Goal: Task Accomplishment & Management: Use online tool/utility

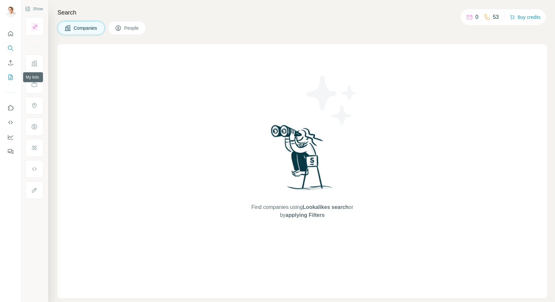
click at [11, 76] on icon "My lists" at bounding box center [10, 77] width 7 height 7
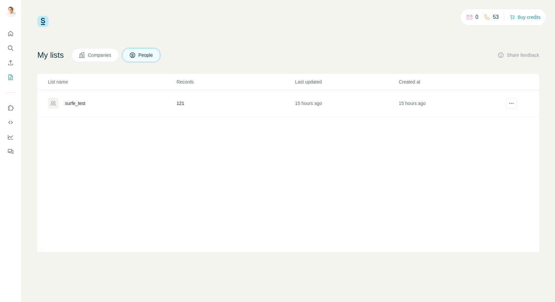
click at [81, 104] on div "surfe_test" at bounding box center [75, 103] width 20 height 7
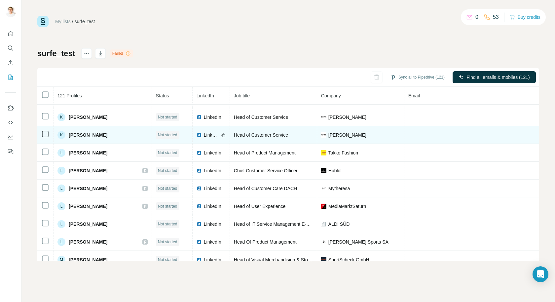
scroll to position [1049, 0]
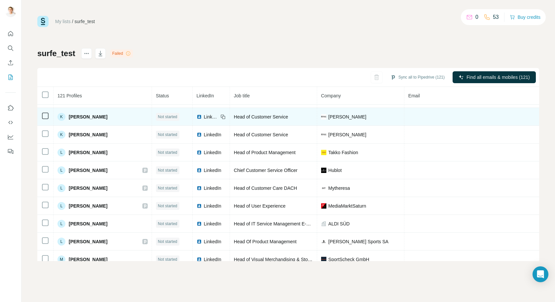
click at [204, 116] on span "LinkedIn" at bounding box center [211, 117] width 15 height 7
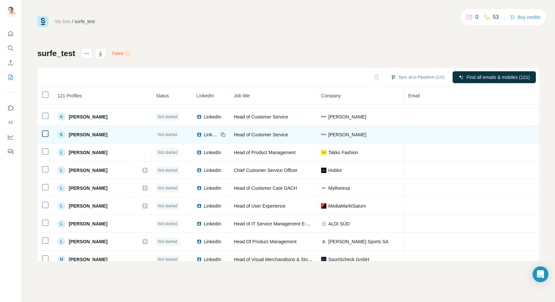
click at [204, 134] on span "LinkedIn" at bounding box center [211, 134] width 15 height 7
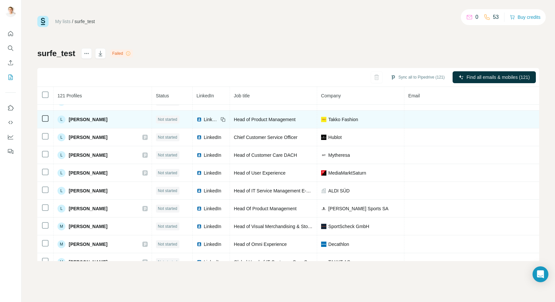
click at [204, 118] on span "LinkedIn" at bounding box center [211, 119] width 15 height 7
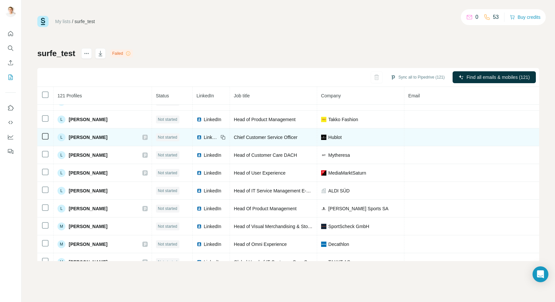
click at [204, 136] on span "LinkedIn" at bounding box center [211, 137] width 15 height 7
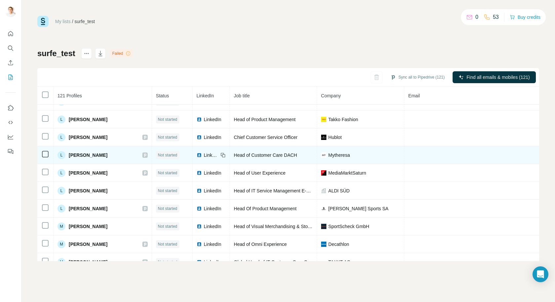
click at [204, 155] on span "LinkedIn" at bounding box center [211, 155] width 15 height 7
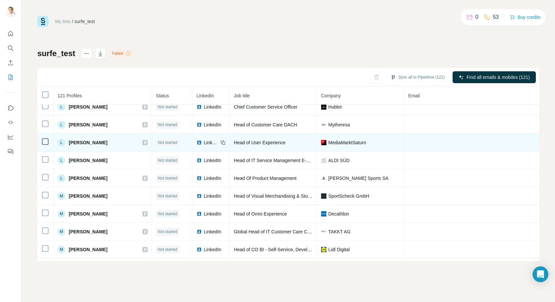
scroll to position [1128, 0]
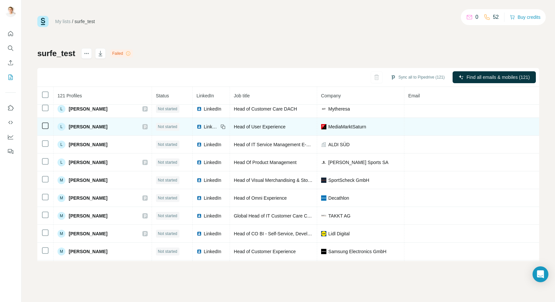
click at [204, 127] on span "LinkedIn" at bounding box center [211, 127] width 15 height 7
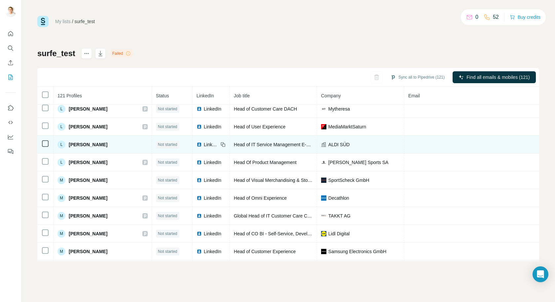
scroll to position [1161, 0]
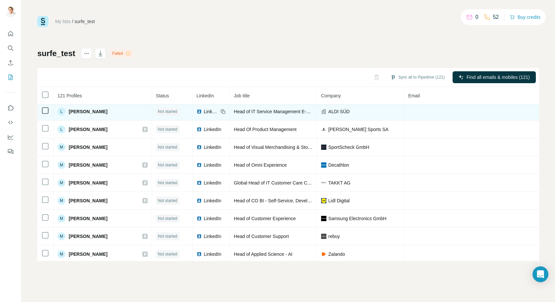
click at [204, 111] on span "LinkedIn" at bounding box center [211, 111] width 15 height 7
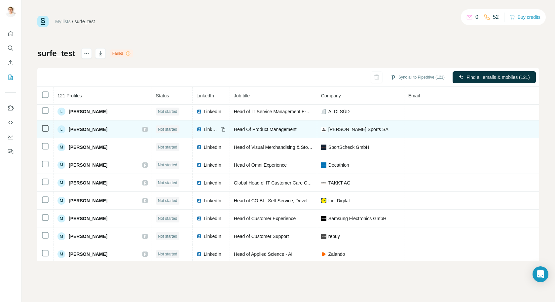
click at [204, 128] on span "LinkedIn" at bounding box center [211, 129] width 15 height 7
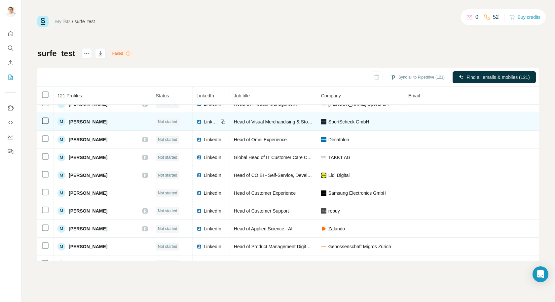
scroll to position [1194, 0]
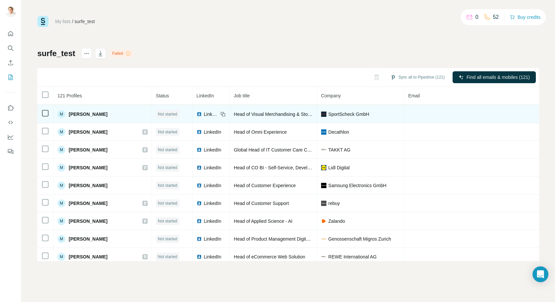
click at [204, 114] on span "LinkedIn" at bounding box center [211, 114] width 15 height 7
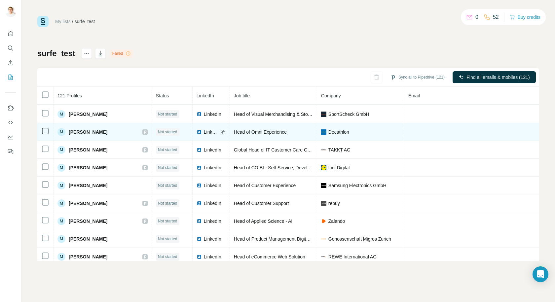
click at [204, 131] on span "LinkedIn" at bounding box center [211, 132] width 15 height 7
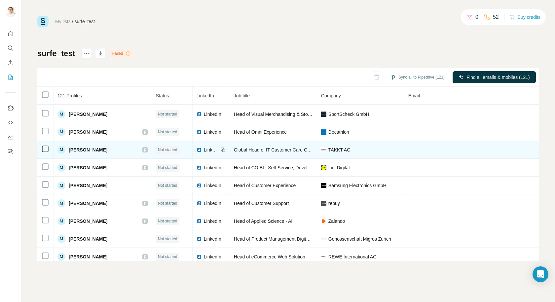
scroll to position [1227, 0]
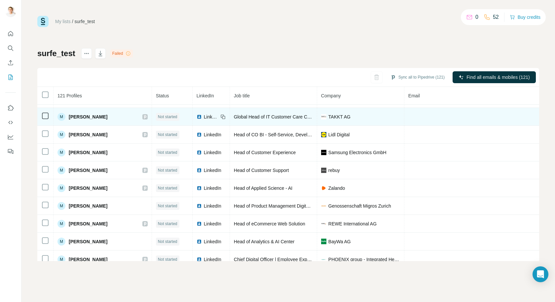
click at [204, 117] on span "LinkedIn" at bounding box center [211, 117] width 15 height 7
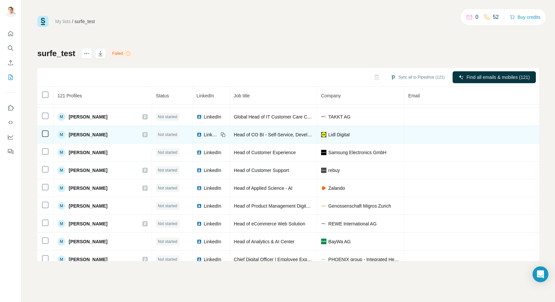
click at [204, 133] on span "LinkedIn" at bounding box center [211, 134] width 15 height 7
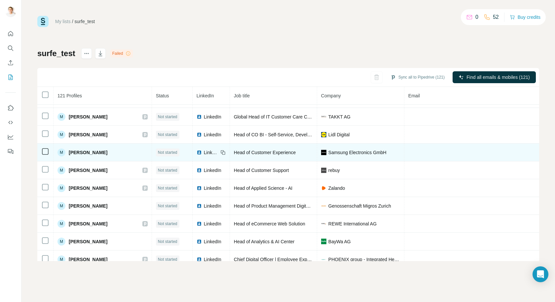
scroll to position [1260, 0]
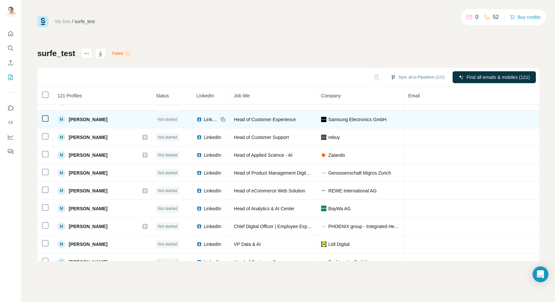
click at [204, 119] on span "LinkedIn" at bounding box center [211, 119] width 15 height 7
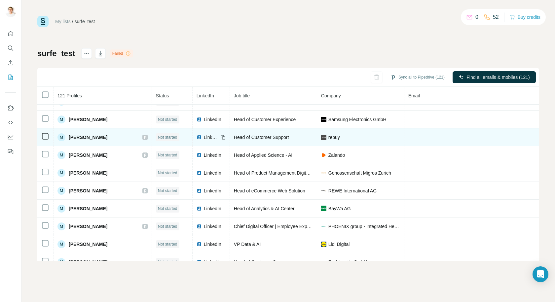
click at [206, 136] on span "LinkedIn" at bounding box center [211, 137] width 15 height 7
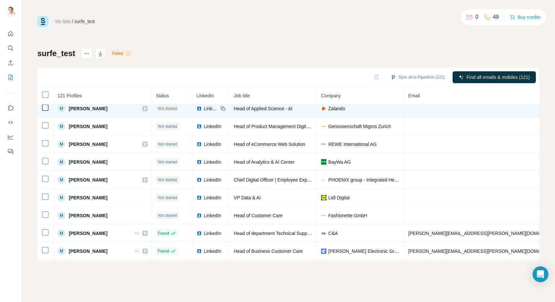
scroll to position [1307, 0]
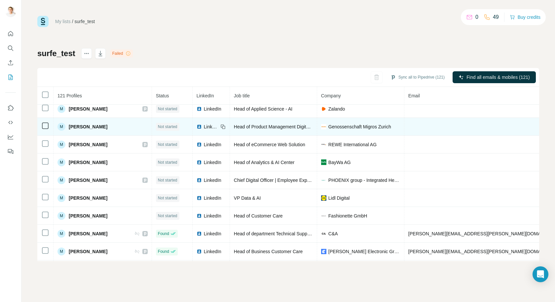
click at [204, 127] on span "LinkedIn" at bounding box center [211, 127] width 15 height 7
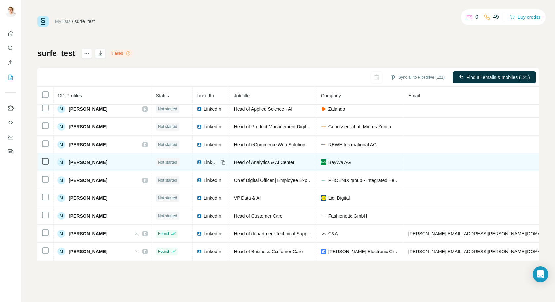
click at [204, 161] on span "LinkedIn" at bounding box center [211, 162] width 15 height 7
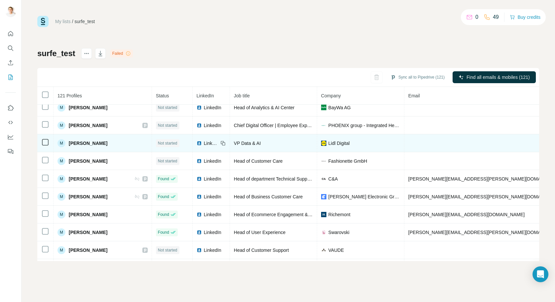
scroll to position [1373, 0]
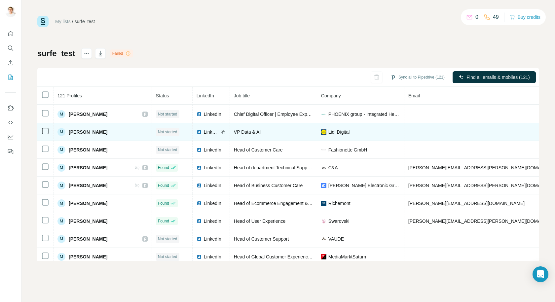
click at [204, 131] on span "LinkedIn" at bounding box center [211, 132] width 15 height 7
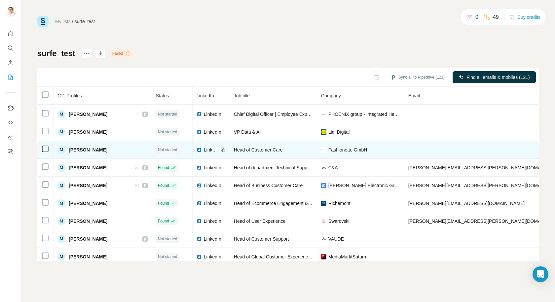
click at [204, 148] on span "LinkedIn" at bounding box center [211, 150] width 15 height 7
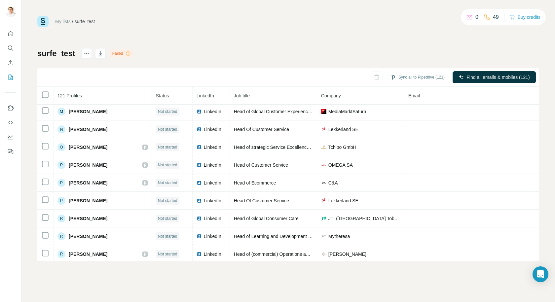
scroll to position [1485, 0]
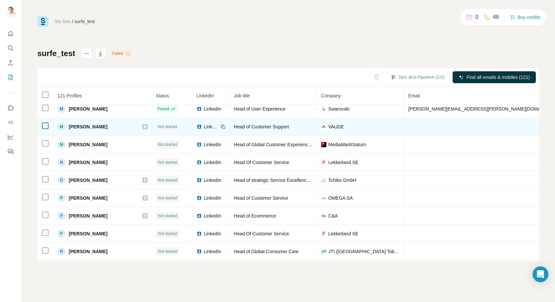
click at [204, 125] on span "LinkedIn" at bounding box center [211, 127] width 15 height 7
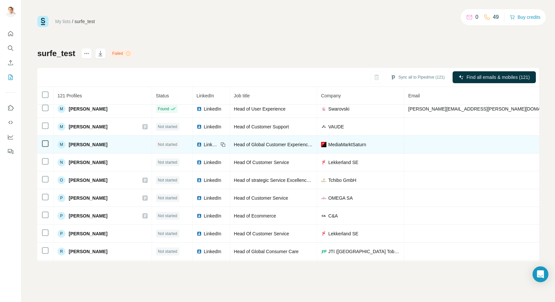
click at [204, 144] on span "LinkedIn" at bounding box center [211, 144] width 15 height 7
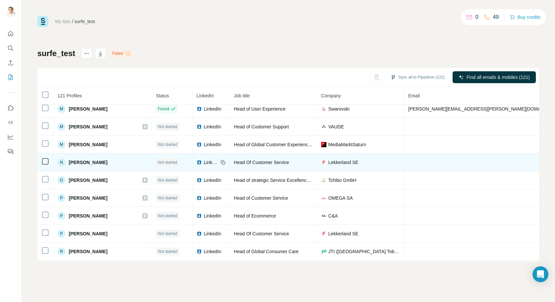
click at [204, 161] on span "LinkedIn" at bounding box center [211, 162] width 15 height 7
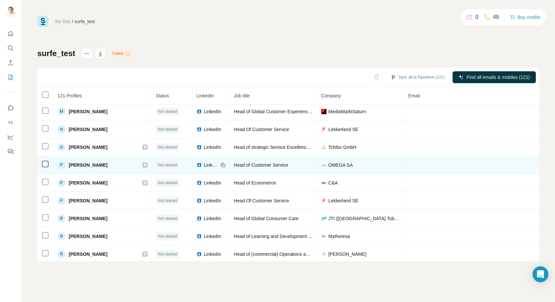
scroll to position [1551, 0]
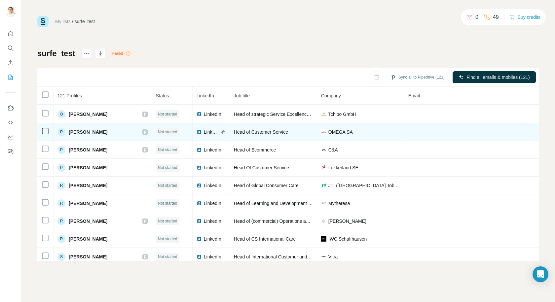
click at [204, 130] on span "LinkedIn" at bounding box center [211, 132] width 15 height 7
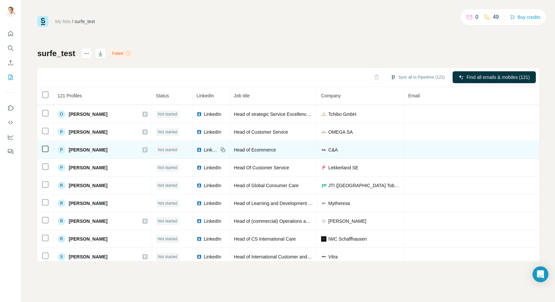
click at [207, 149] on span "LinkedIn" at bounding box center [211, 150] width 15 height 7
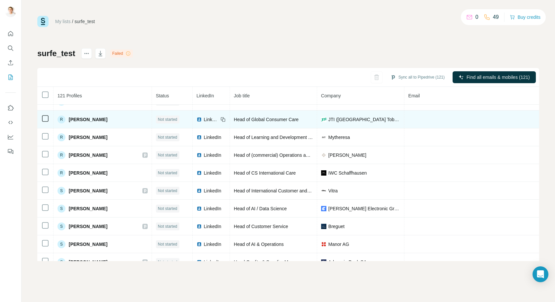
scroll to position [1584, 0]
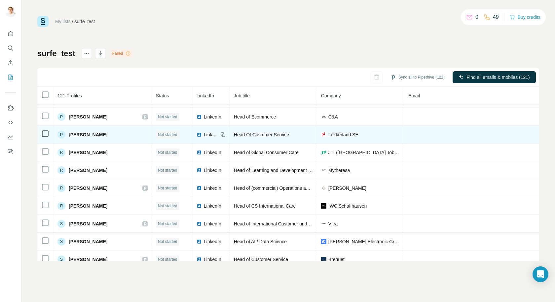
click at [204, 133] on span "LinkedIn" at bounding box center [211, 134] width 15 height 7
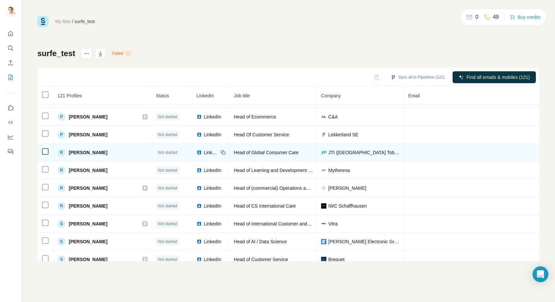
click at [204, 152] on span "LinkedIn" at bounding box center [211, 152] width 15 height 7
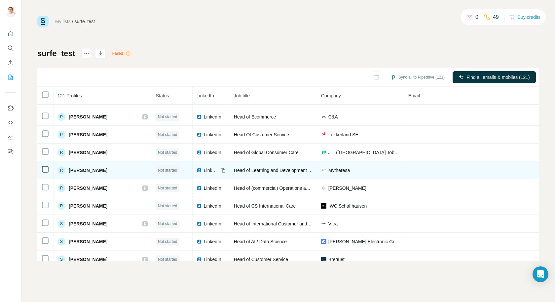
click at [204, 169] on span "LinkedIn" at bounding box center [211, 170] width 15 height 7
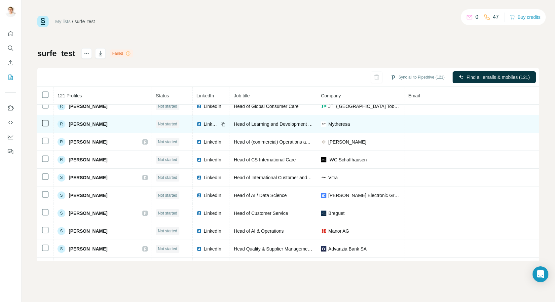
scroll to position [1663, 0]
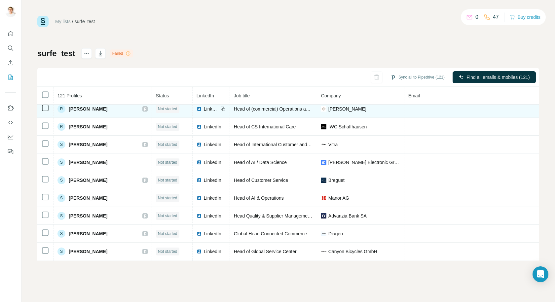
click at [204, 108] on span "LinkedIn" at bounding box center [211, 109] width 15 height 7
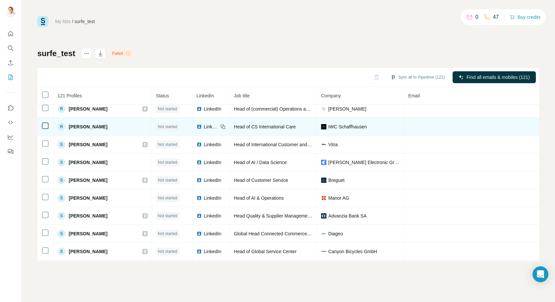
click at [204, 128] on span "LinkedIn" at bounding box center [211, 127] width 15 height 7
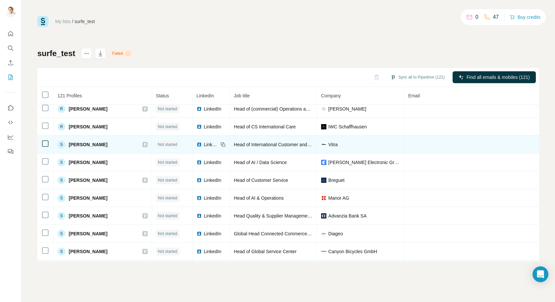
click at [204, 144] on span "LinkedIn" at bounding box center [211, 144] width 15 height 7
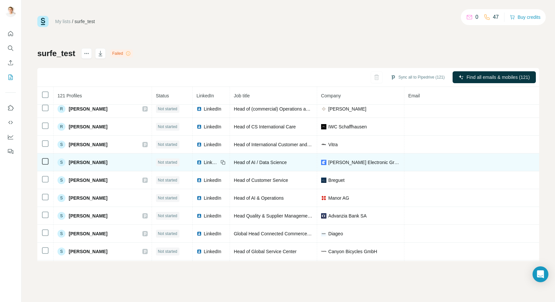
scroll to position [1696, 0]
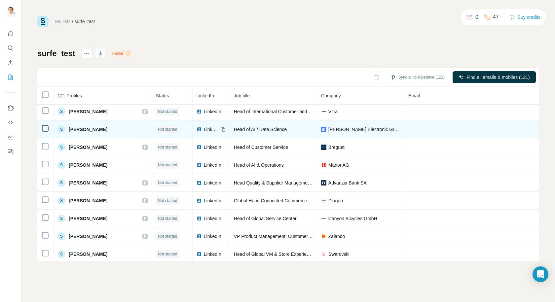
click at [204, 127] on span "LinkedIn" at bounding box center [211, 129] width 15 height 7
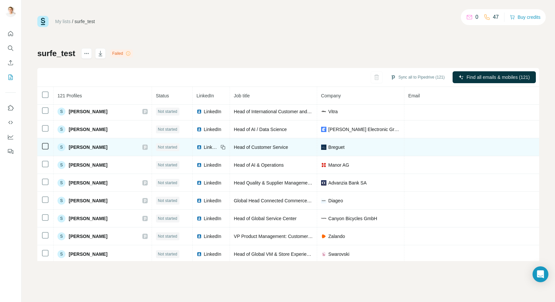
click at [204, 146] on span "LinkedIn" at bounding box center [211, 147] width 15 height 7
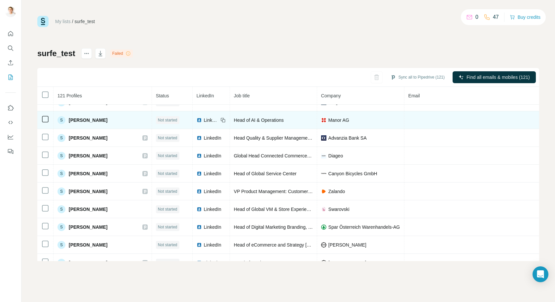
scroll to position [1729, 0]
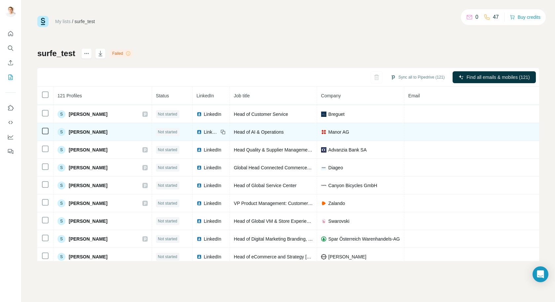
click at [204, 131] on span "LinkedIn" at bounding box center [211, 132] width 15 height 7
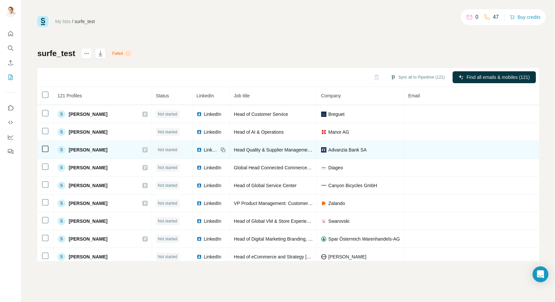
click at [204, 148] on span "LinkedIn" at bounding box center [211, 150] width 15 height 7
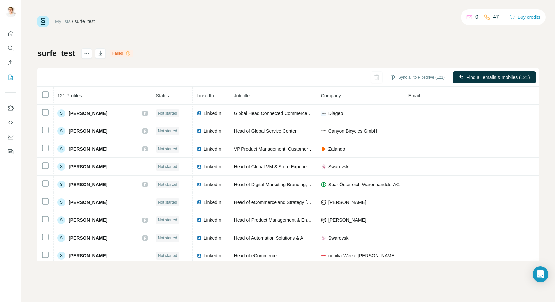
scroll to position [1795, 0]
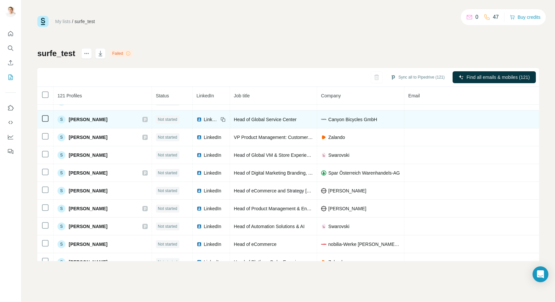
click at [204, 119] on span "LinkedIn" at bounding box center [211, 119] width 15 height 7
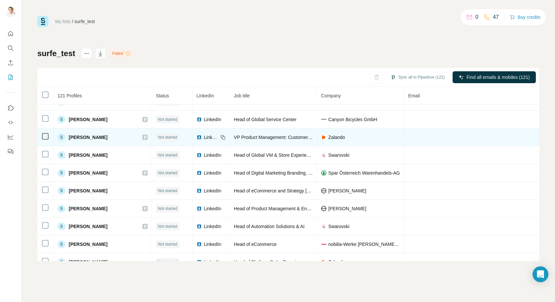
click at [204, 137] on span "LinkedIn" at bounding box center [211, 137] width 15 height 7
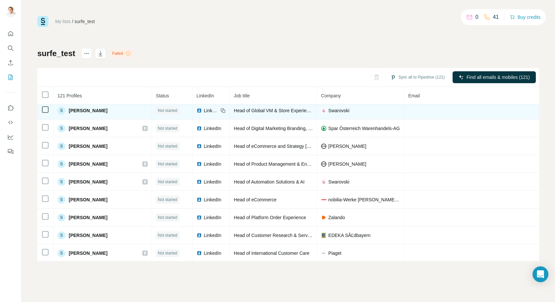
scroll to position [1842, 0]
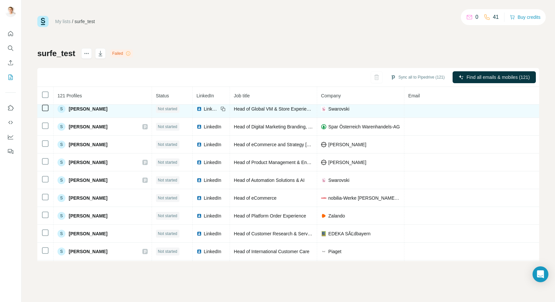
click at [204, 107] on span "LinkedIn" at bounding box center [211, 109] width 15 height 7
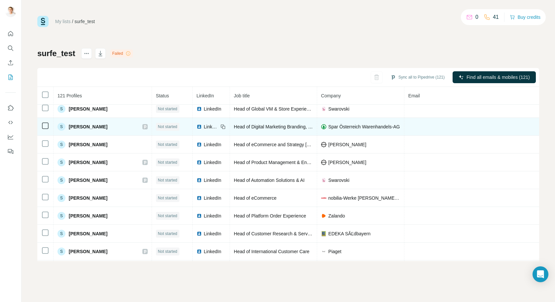
click at [204, 126] on span "LinkedIn" at bounding box center [211, 127] width 15 height 7
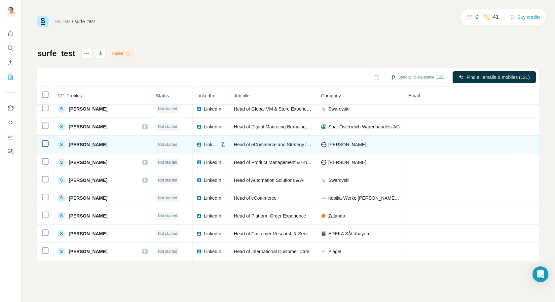
scroll to position [1875, 0]
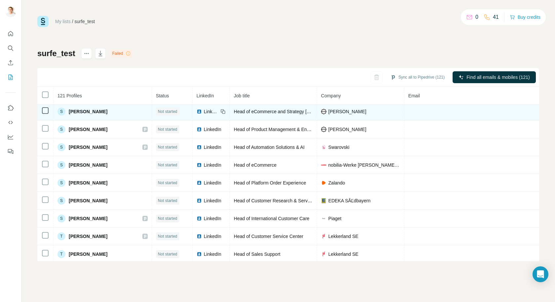
click at [204, 110] on span "LinkedIn" at bounding box center [211, 111] width 15 height 7
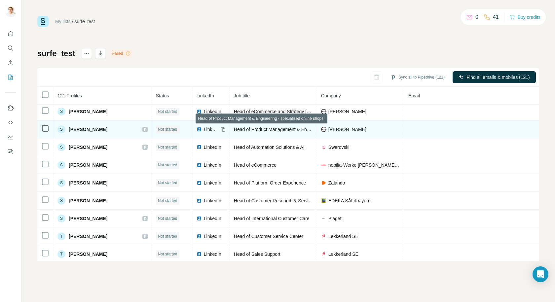
scroll to position [1908, 0]
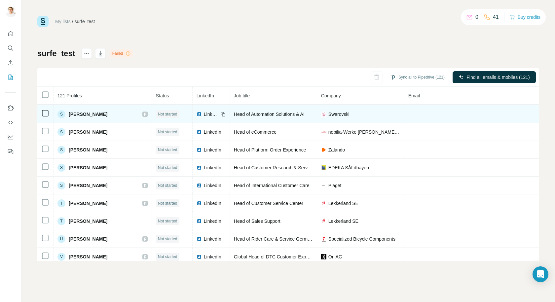
click at [204, 114] on span "LinkedIn" at bounding box center [211, 114] width 15 height 7
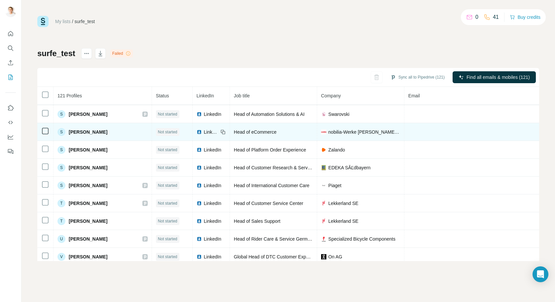
click at [204, 132] on span "LinkedIn" at bounding box center [211, 132] width 15 height 7
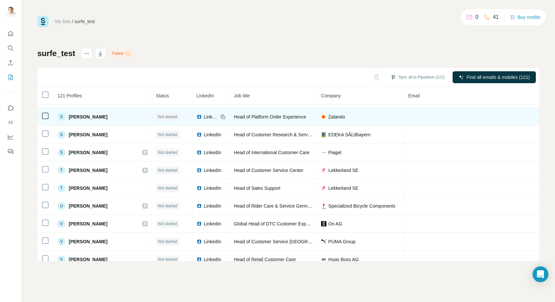
click at [204, 117] on span "LinkedIn" at bounding box center [211, 117] width 15 height 7
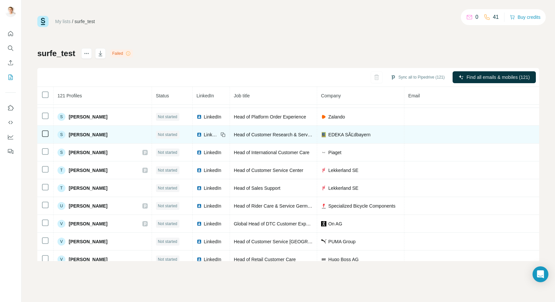
scroll to position [1974, 0]
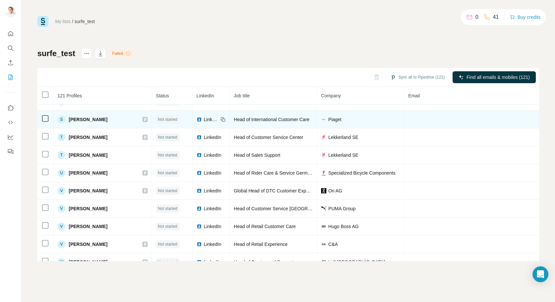
click at [204, 117] on span "LinkedIn" at bounding box center [211, 119] width 15 height 7
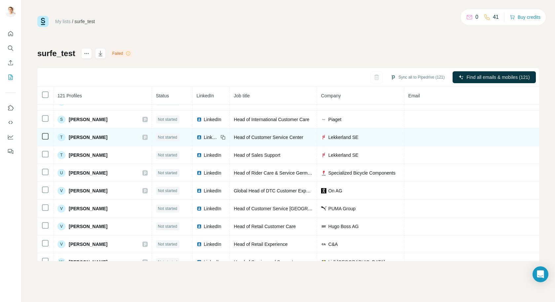
click at [204, 136] on span "LinkedIn" at bounding box center [211, 137] width 15 height 7
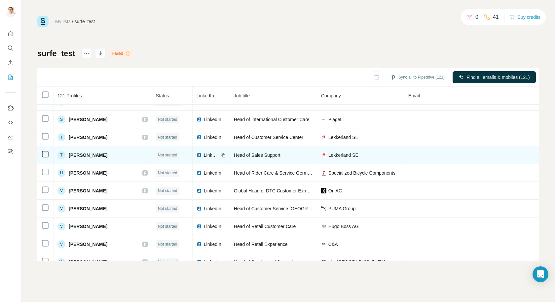
click at [205, 153] on span "LinkedIn" at bounding box center [211, 155] width 15 height 7
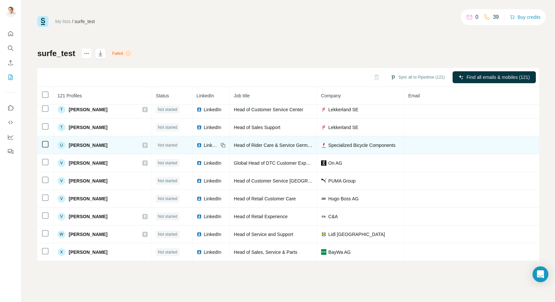
scroll to position [2005, 0]
click at [204, 142] on span "LinkedIn" at bounding box center [211, 145] width 15 height 7
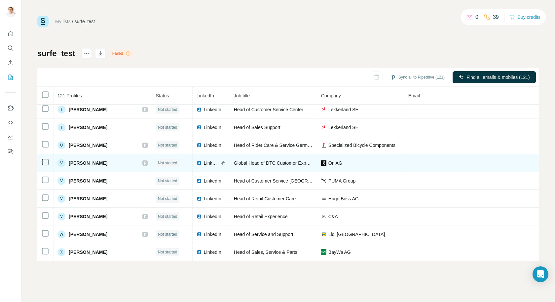
click at [204, 160] on span "LinkedIn" at bounding box center [211, 163] width 15 height 7
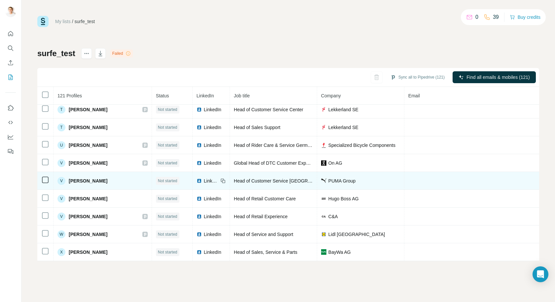
click at [204, 178] on span "LinkedIn" at bounding box center [211, 181] width 15 height 7
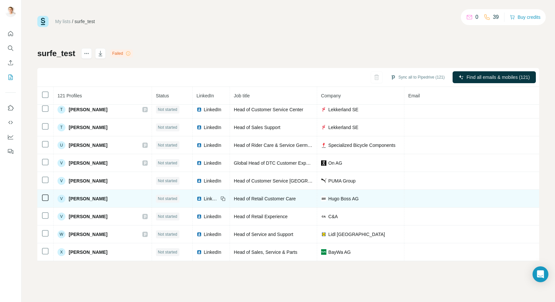
click at [204, 196] on span "LinkedIn" at bounding box center [211, 199] width 15 height 7
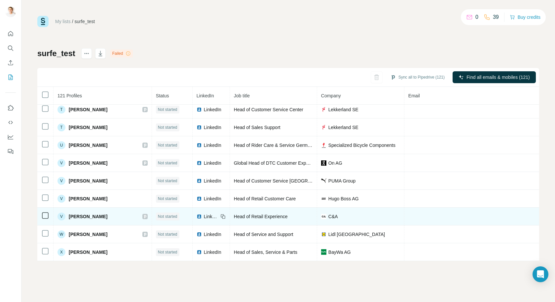
click at [204, 213] on span "LinkedIn" at bounding box center [211, 216] width 15 height 7
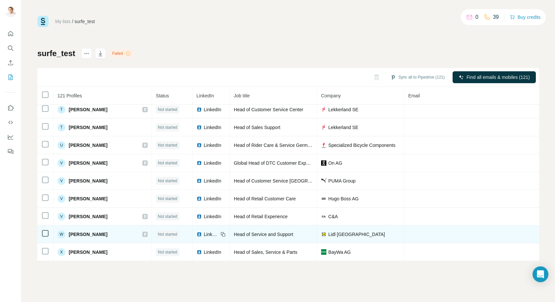
click at [204, 231] on span "LinkedIn" at bounding box center [211, 234] width 15 height 7
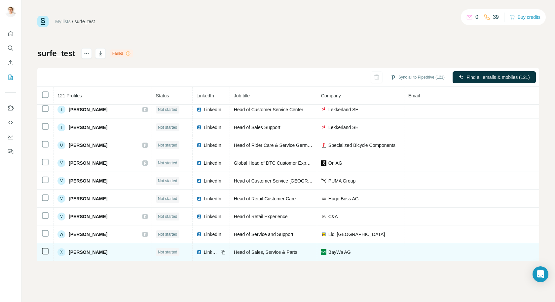
click at [204, 249] on span "LinkedIn" at bounding box center [211, 252] width 15 height 7
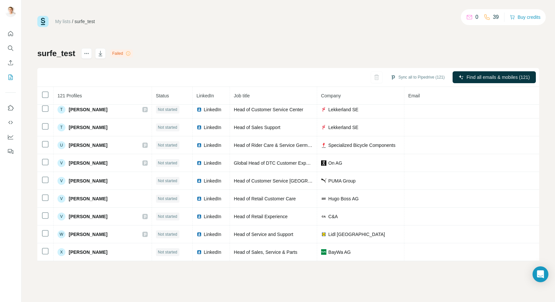
click at [48, 54] on h1 "surfe_test" at bounding box center [56, 53] width 38 height 11
click at [60, 19] on link "My lists" at bounding box center [63, 21] width 16 height 5
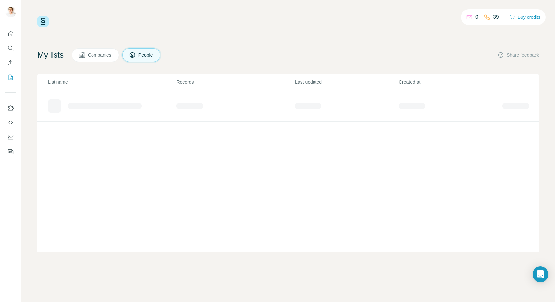
click at [45, 21] on img at bounding box center [42, 21] width 11 height 11
